Goal: Transaction & Acquisition: Download file/media

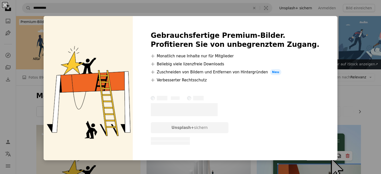
scroll to position [75, 0]
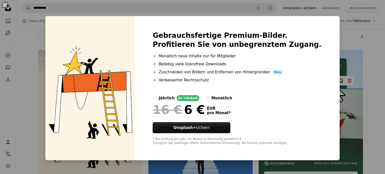
click at [232, 100] on div "monatlich" at bounding box center [221, 98] width 21 height 6
click at [175, 97] on div "jährlich" at bounding box center [167, 98] width 16 height 6
click at [223, 98] on div "monatlich" at bounding box center [221, 98] width 21 height 6
click at [348, 55] on div "An X shape Gebrauchsfertige Premium-Bilder. Profitieren Sie von unbegrenztem Zu…" at bounding box center [192, 87] width 385 height 174
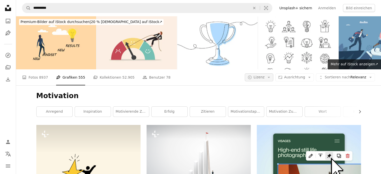
click at [271, 75] on icon "Arrow down" at bounding box center [269, 77] width 5 height 5
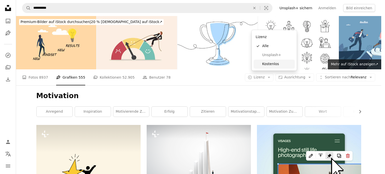
click at [272, 65] on span "Kostenlos" at bounding box center [277, 64] width 31 height 5
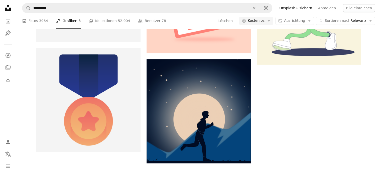
scroll to position [726, 0]
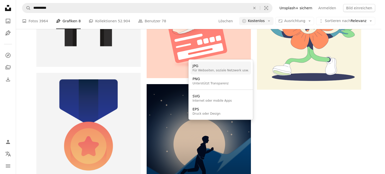
click at [212, 65] on div "JPG" at bounding box center [220, 66] width 56 height 5
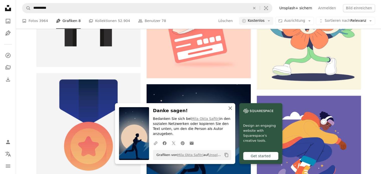
click at [233, 111] on icon "An X shape" at bounding box center [230, 108] width 6 height 6
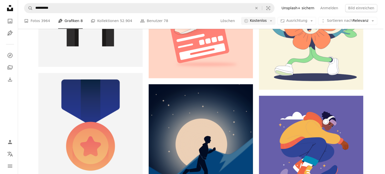
scroll to position [0, 0]
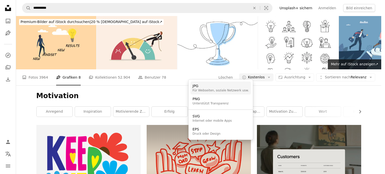
click at [215, 91] on div "Für Webseiten, soziale Netzwerk usw." at bounding box center [220, 91] width 56 height 4
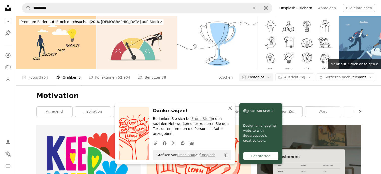
click at [233, 111] on icon "An X shape" at bounding box center [230, 108] width 6 height 6
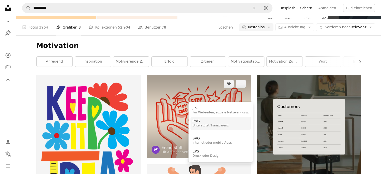
click at [222, 119] on div "PNG" at bounding box center [210, 121] width 36 height 5
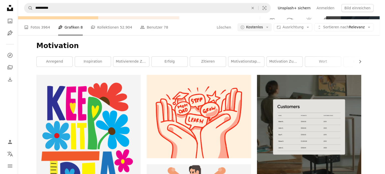
scroll to position [453, 0]
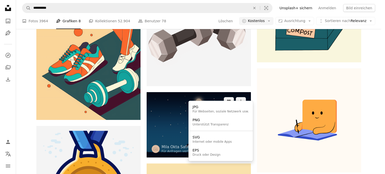
click at [243, 145] on button "Arrow pointing down" at bounding box center [241, 149] width 10 height 8
click at [221, 122] on div "PNG" at bounding box center [210, 120] width 36 height 5
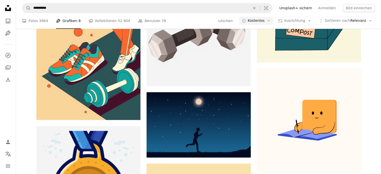
scroll to position [0, 0]
click at [37, 20] on link "A photo Fotos 3964" at bounding box center [35, 21] width 26 height 16
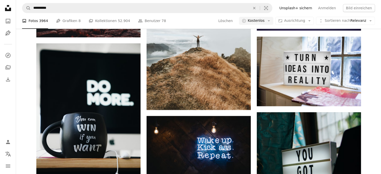
scroll to position [150, 0]
